Goal: Task Accomplishment & Management: Manage account settings

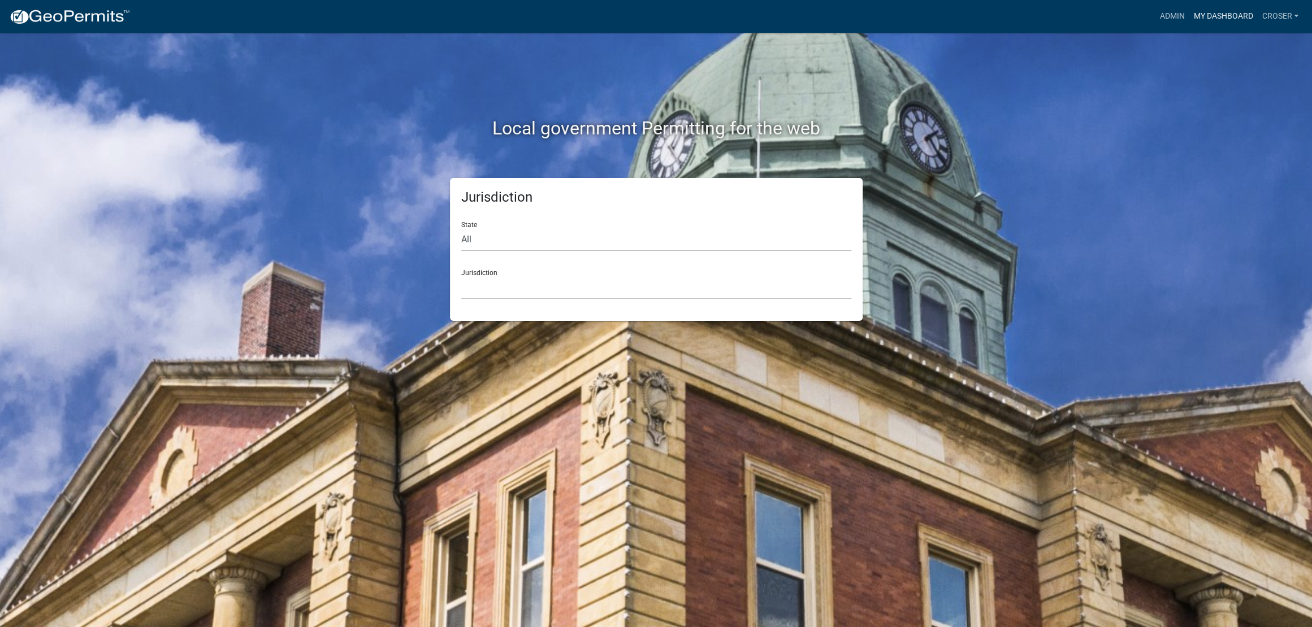
click at [1202, 11] on link "My Dashboard" at bounding box center [1223, 16] width 68 height 21
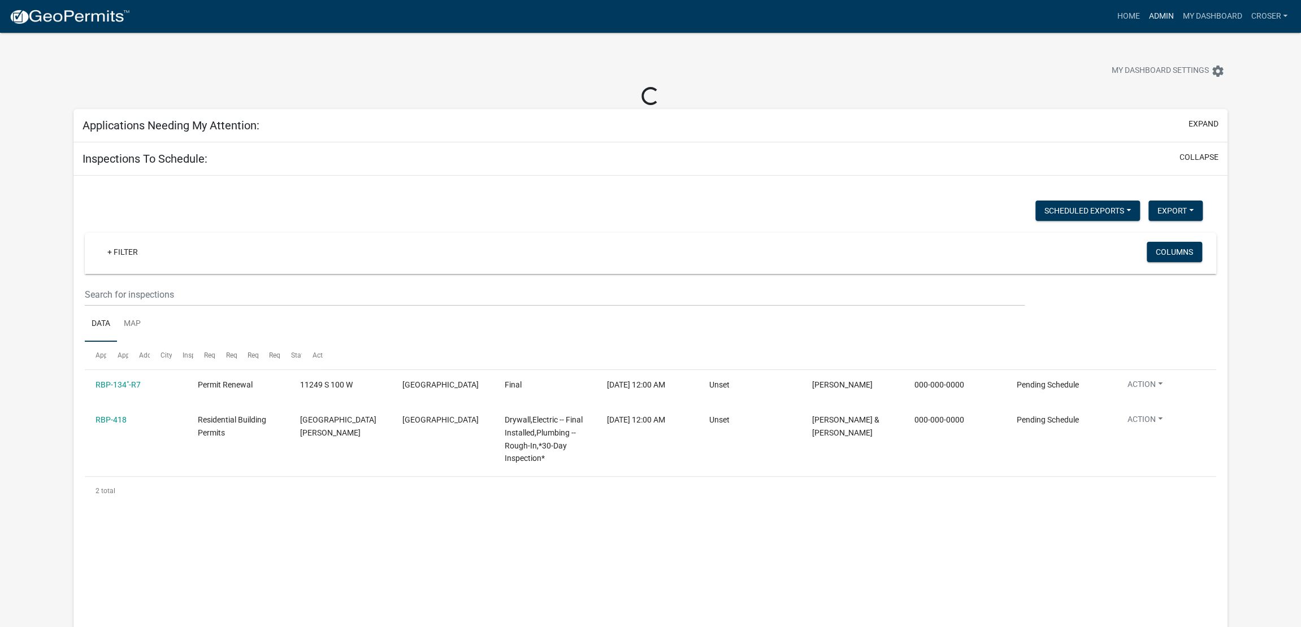
click at [1144, 19] on link "Admin" at bounding box center [1161, 16] width 34 height 21
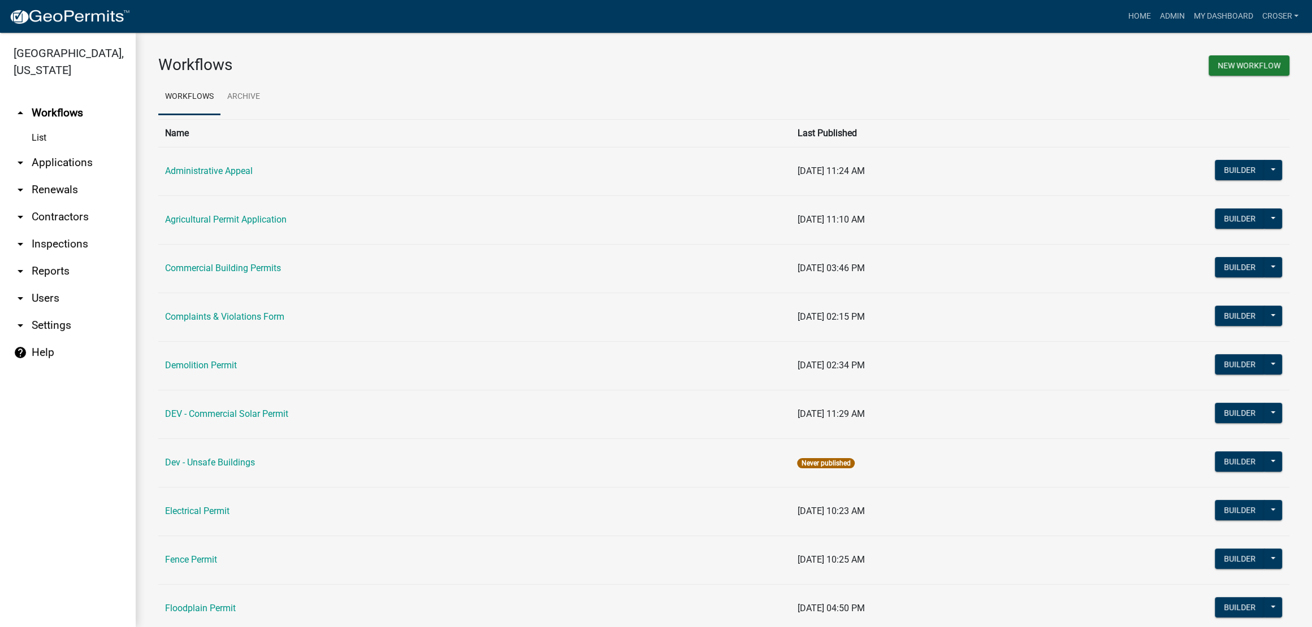
click at [60, 176] on link "arrow_drop_down Applications" at bounding box center [68, 162] width 136 height 27
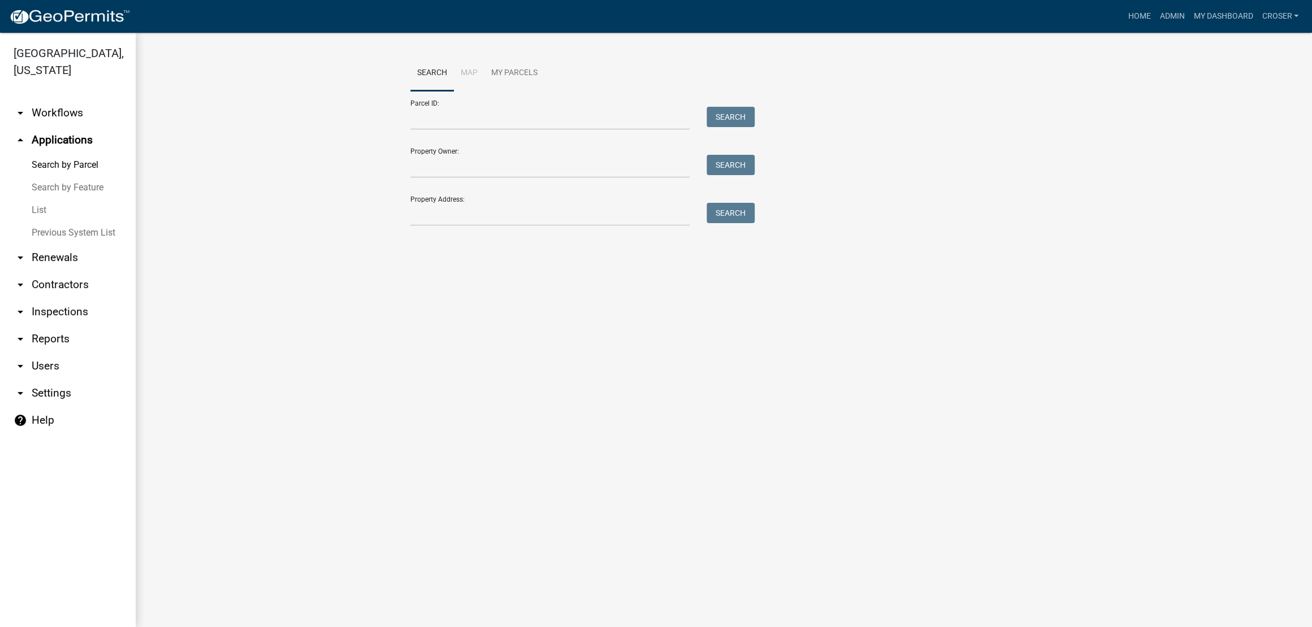
click at [58, 222] on link "List" at bounding box center [68, 210] width 136 height 23
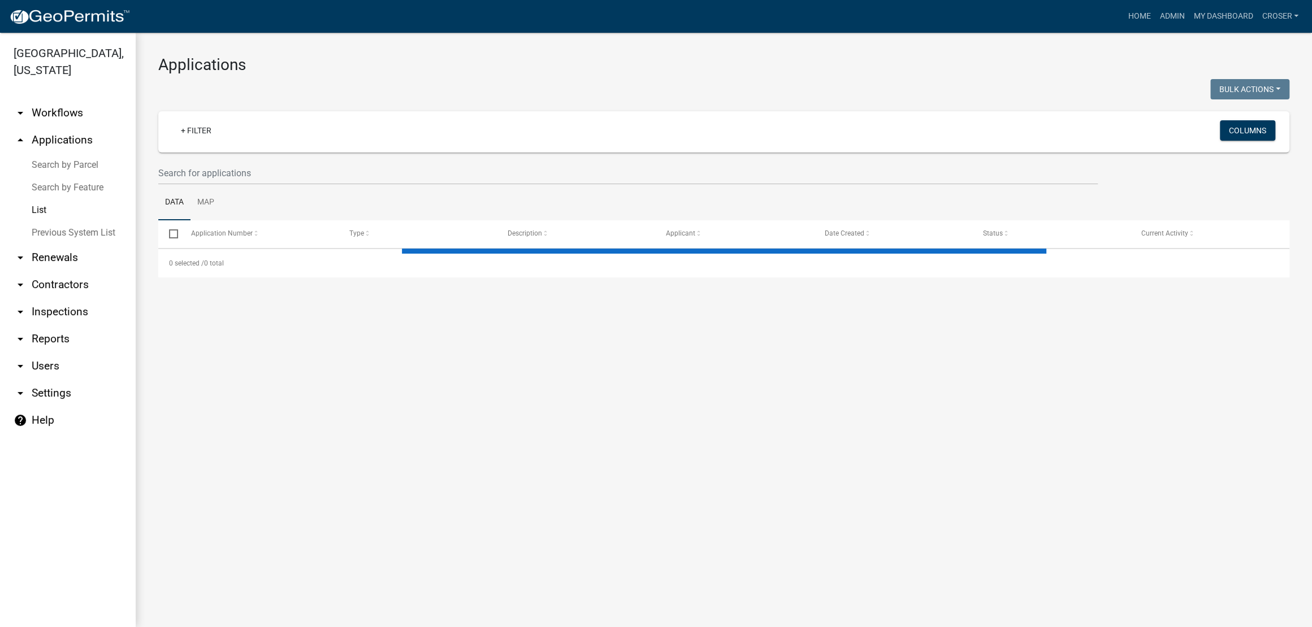
select select "3: 100"
